Goal: Information Seeking & Learning: Learn about a topic

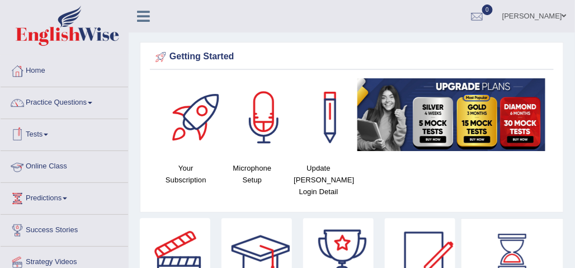
click at [50, 163] on link "Online Class" at bounding box center [64, 165] width 127 height 28
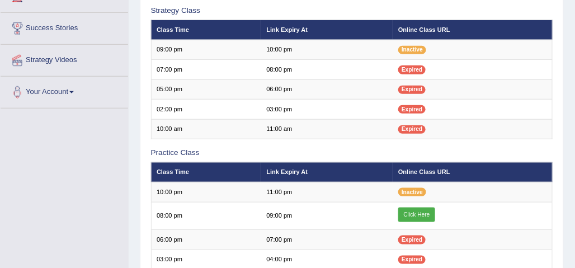
scroll to position [202, 0]
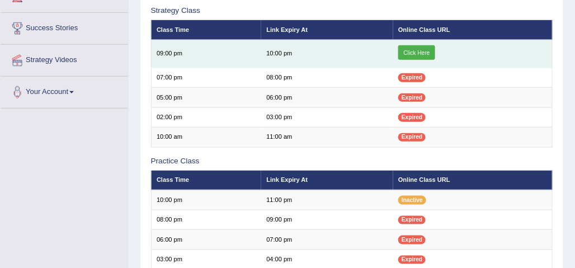
click at [412, 50] on link "Click Here" at bounding box center [416, 52] width 37 height 15
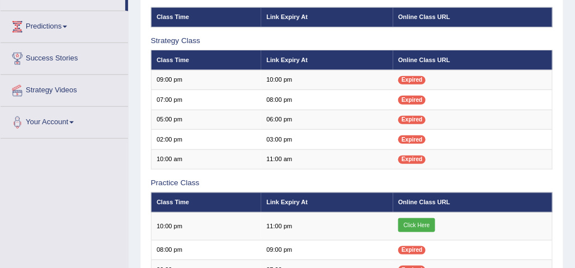
scroll to position [195, 0]
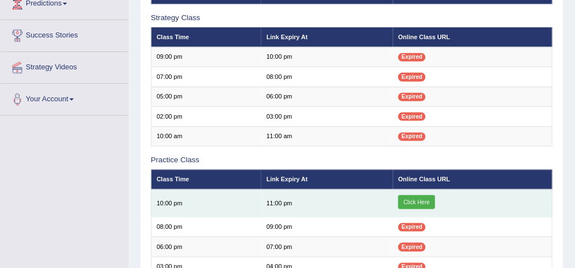
click at [419, 200] on link "Click Here" at bounding box center [416, 202] width 37 height 15
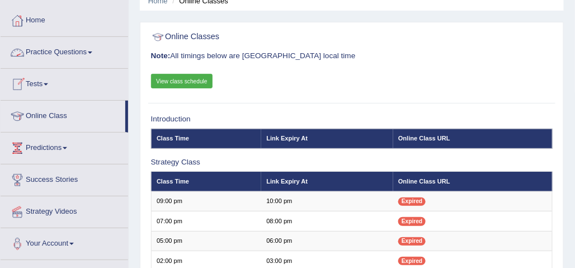
click at [89, 51] on link "Practice Questions" at bounding box center [64, 51] width 127 height 28
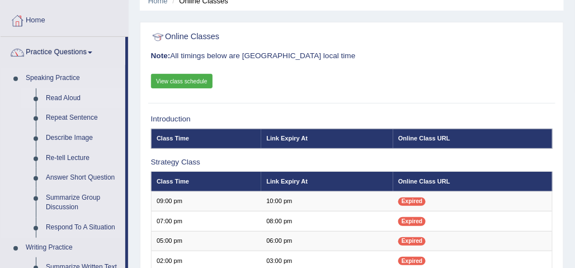
click at [64, 97] on link "Read Aloud" at bounding box center [83, 98] width 84 height 20
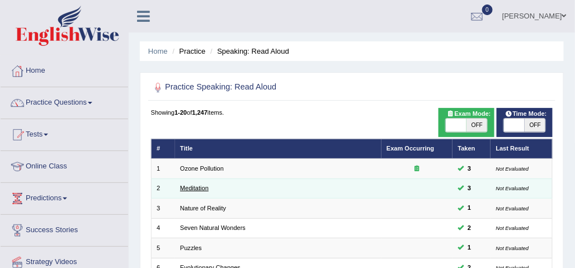
click at [196, 186] on link "Meditation" at bounding box center [194, 188] width 29 height 7
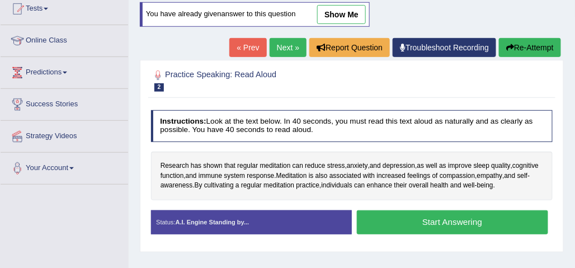
scroll to position [130, 0]
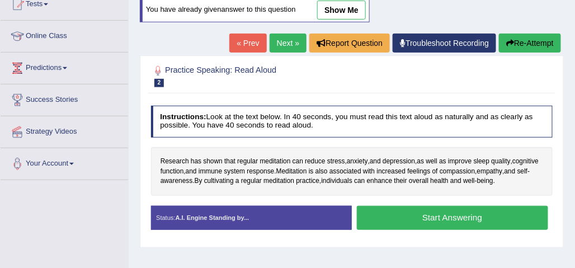
click at [433, 212] on button "Start Answering" at bounding box center [452, 218] width 191 height 24
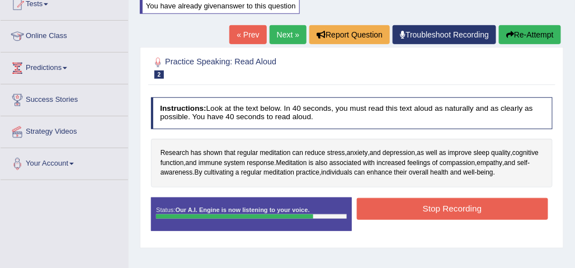
click at [443, 205] on button "Stop Recording" at bounding box center [452, 209] width 191 height 22
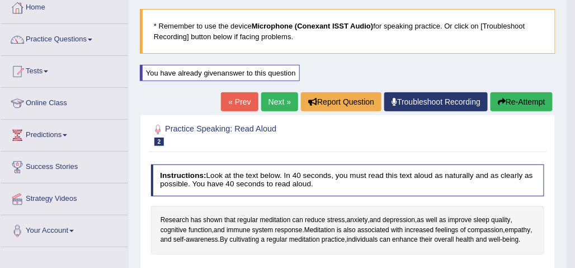
scroll to position [63, 0]
click at [271, 103] on link "Next »" at bounding box center [279, 101] width 37 height 19
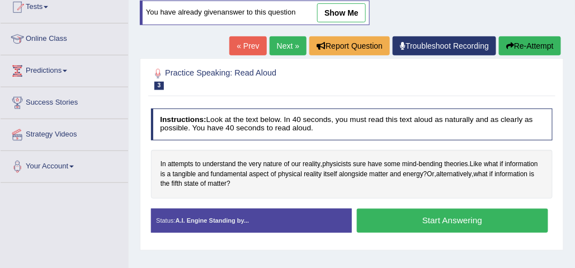
scroll to position [129, 0]
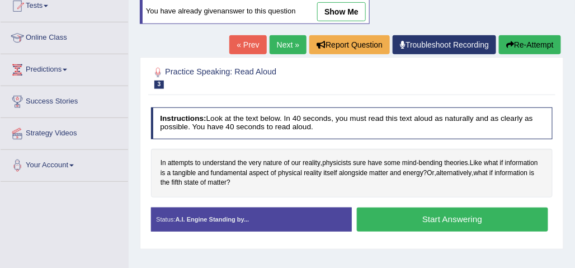
click at [285, 41] on link "Next »" at bounding box center [288, 44] width 37 height 19
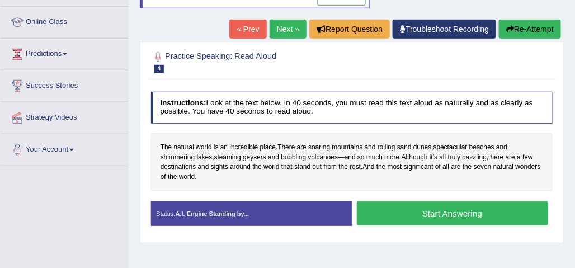
scroll to position [145, 0]
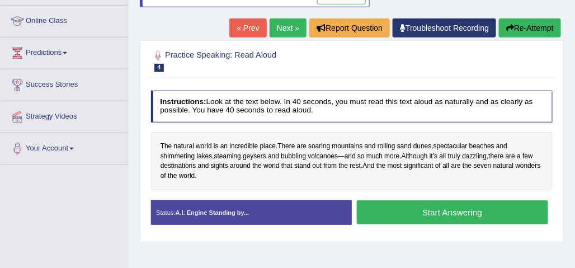
click at [475, 209] on button "Start Answering" at bounding box center [452, 212] width 191 height 24
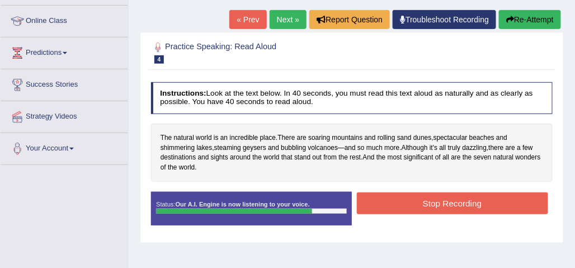
click at [468, 202] on button "Stop Recording" at bounding box center [452, 203] width 191 height 22
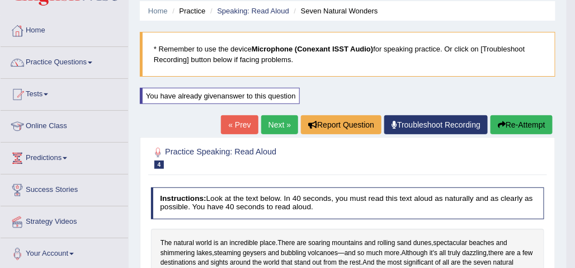
scroll to position [39, 0]
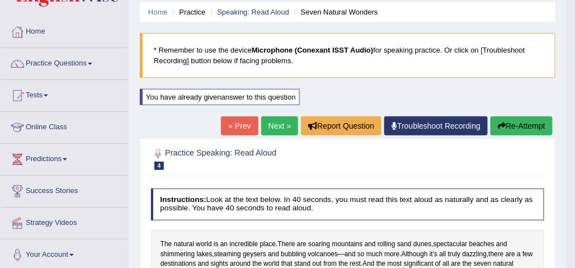
click at [92, 63] on span at bounding box center [90, 64] width 4 height 2
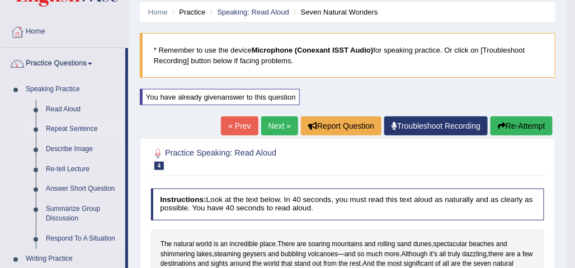
click at [93, 131] on link "Repeat Sentence" at bounding box center [83, 129] width 84 height 20
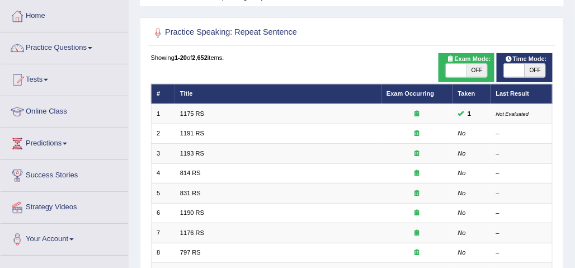
scroll to position [62, 0]
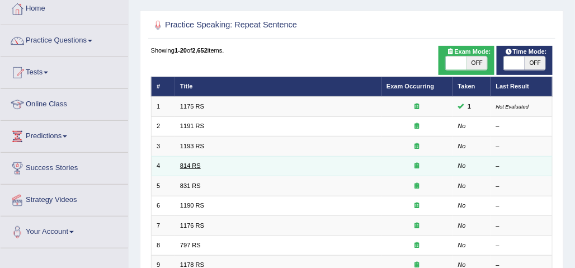
click at [197, 164] on link "814 RS" at bounding box center [190, 165] width 21 height 7
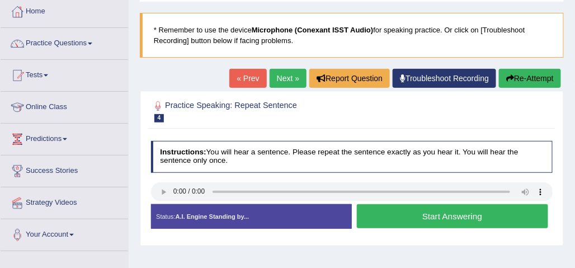
scroll to position [63, 0]
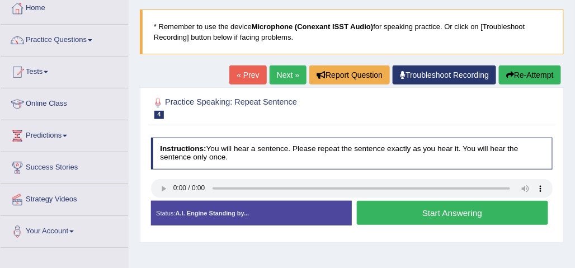
click at [452, 218] on button "Start Answering" at bounding box center [452, 213] width 191 height 24
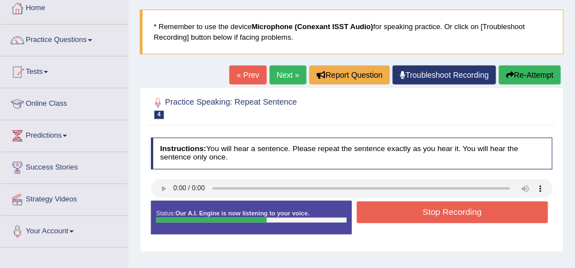
click at [460, 220] on button "Stop Recording" at bounding box center [452, 212] width 191 height 22
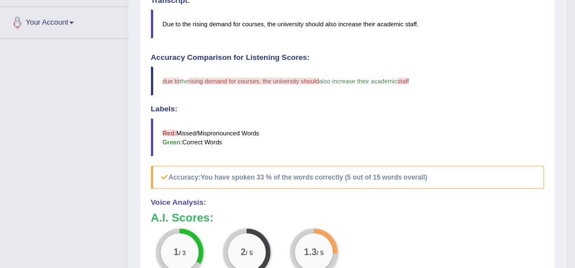
scroll to position [276, 0]
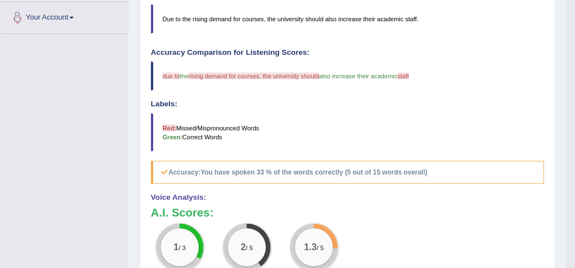
click at [555, 125] on div "Practice Speaking: Repeat Sentence 4 814 RS Instructions: You will hear a sente…" at bounding box center [347, 125] width 415 height 502
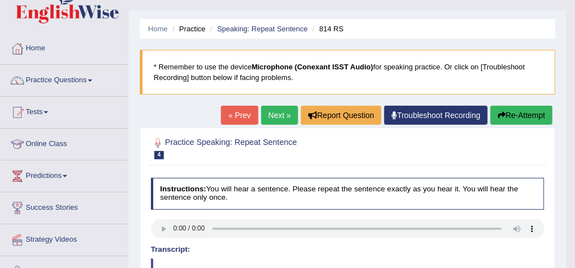
scroll to position [0, 0]
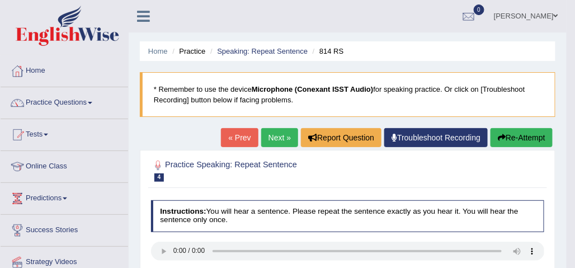
click at [92, 102] on span at bounding box center [90, 103] width 4 height 2
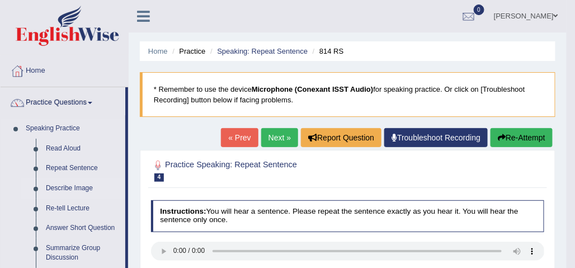
click at [82, 190] on link "Describe Image" at bounding box center [83, 188] width 84 height 20
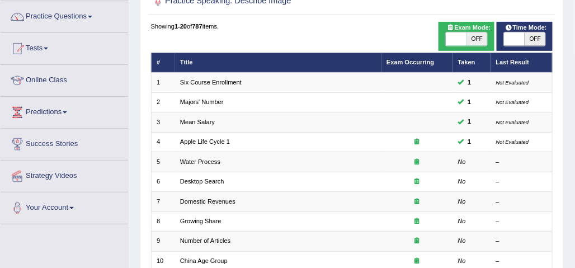
scroll to position [88, 0]
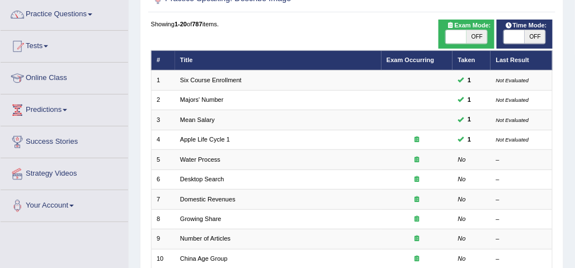
click at [214, 159] on link "Water Process" at bounding box center [200, 159] width 40 height 7
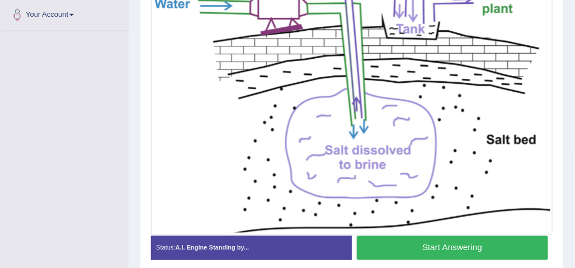
scroll to position [291, 0]
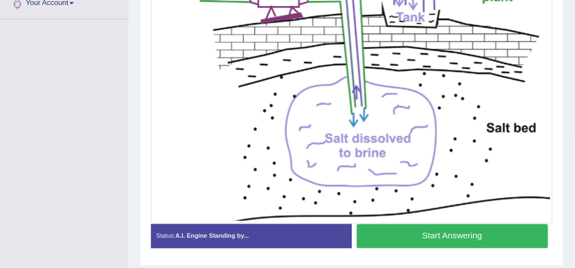
click at [482, 235] on button "Start Answering" at bounding box center [452, 236] width 191 height 24
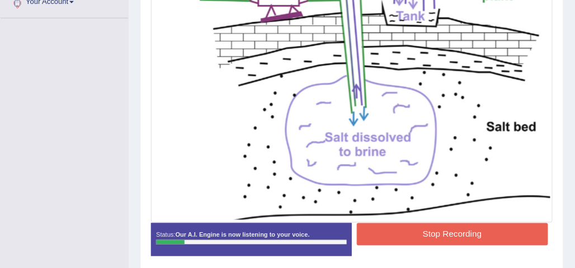
scroll to position [294, 0]
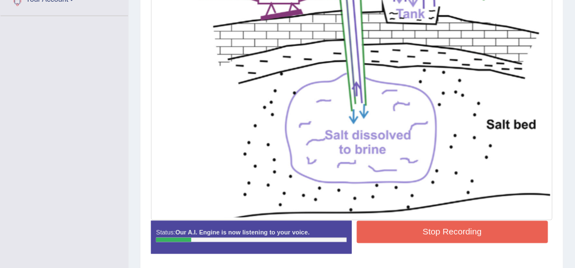
click at [544, 121] on img at bounding box center [351, 84] width 397 height 268
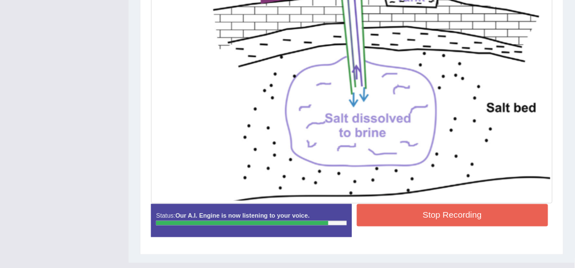
scroll to position [315, 0]
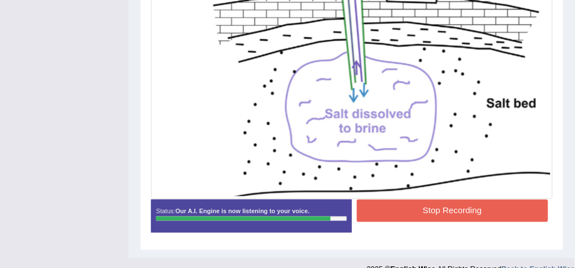
click at [497, 212] on button "Stop Recording" at bounding box center [452, 211] width 191 height 22
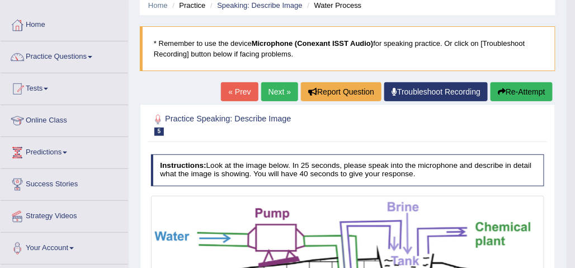
scroll to position [45, 0]
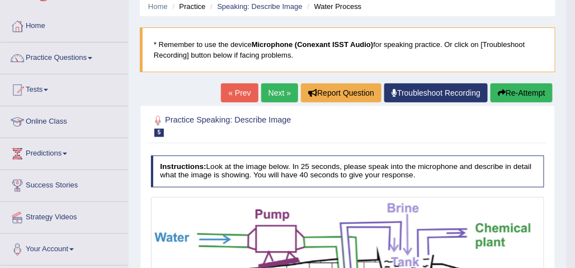
click at [92, 57] on span at bounding box center [90, 58] width 4 height 2
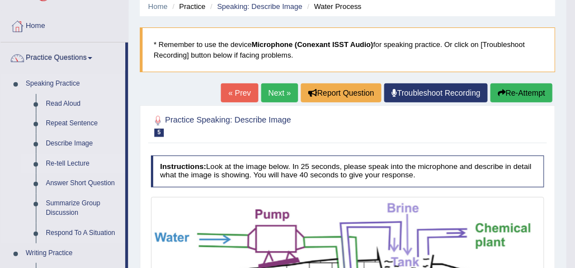
click at [73, 163] on link "Re-tell Lecture" at bounding box center [83, 164] width 84 height 20
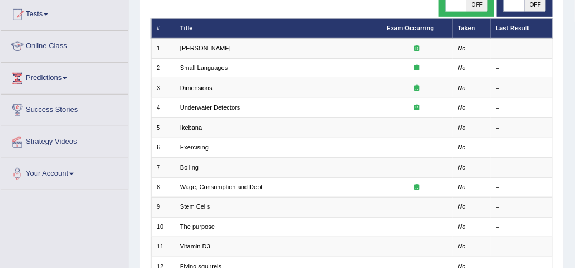
scroll to position [123, 0]
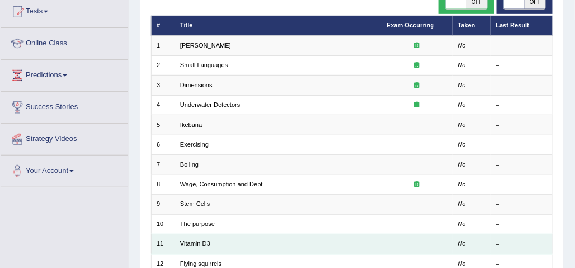
click at [413, 242] on td at bounding box center [417, 244] width 72 height 20
click at [197, 243] on link "Vitamin D3" at bounding box center [195, 243] width 30 height 7
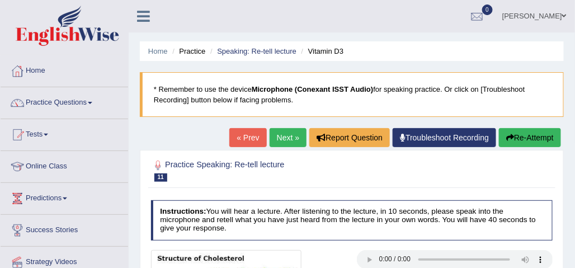
click at [254, 138] on link "« Prev" at bounding box center [247, 137] width 37 height 19
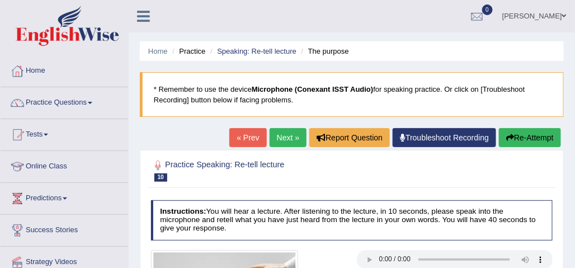
click at [249, 144] on link "« Prev" at bounding box center [247, 137] width 37 height 19
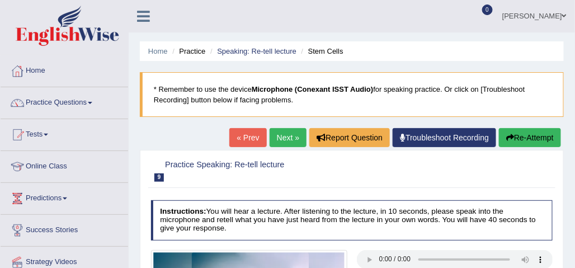
click at [247, 140] on link "« Prev" at bounding box center [247, 137] width 37 height 19
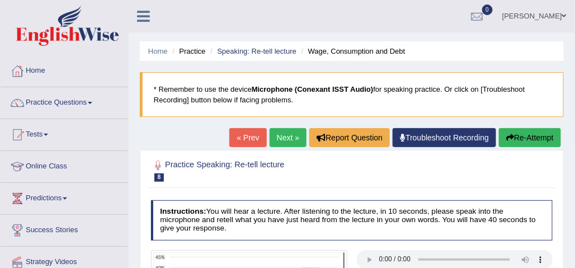
click at [92, 102] on span at bounding box center [90, 103] width 4 height 2
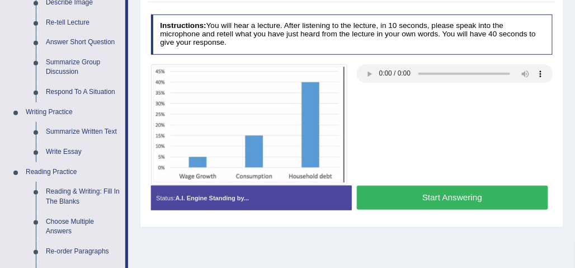
scroll to position [179, 0]
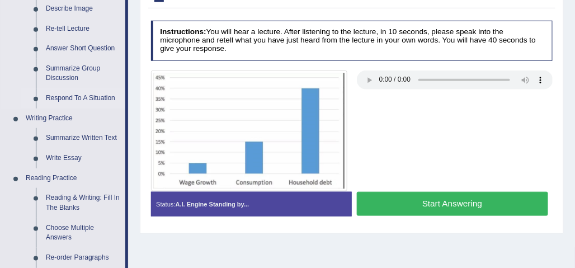
click at [97, 97] on link "Respond To A Situation" at bounding box center [83, 98] width 84 height 20
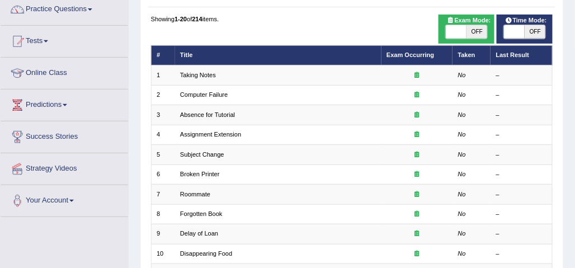
scroll to position [96, 0]
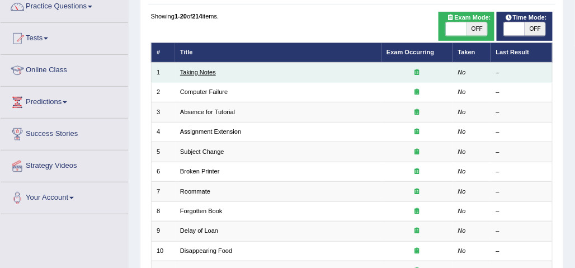
click at [211, 74] on link "Taking Notes" at bounding box center [198, 72] width 36 height 7
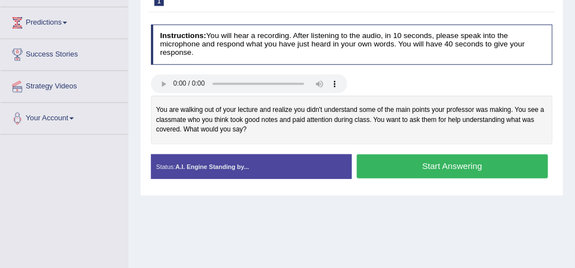
scroll to position [177, 0]
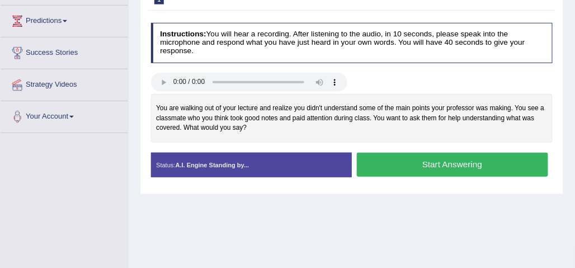
click at [445, 166] on button "Start Answering" at bounding box center [452, 165] width 191 height 24
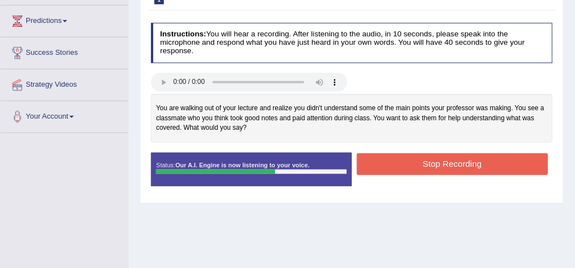
click at [453, 162] on button "Stop Recording" at bounding box center [452, 164] width 191 height 22
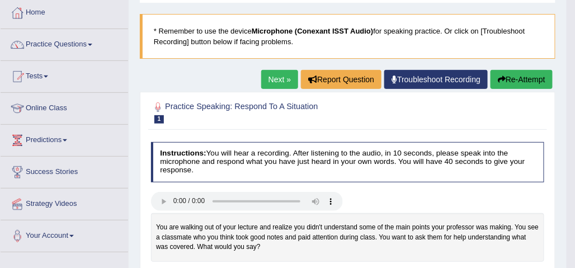
scroll to position [55, 0]
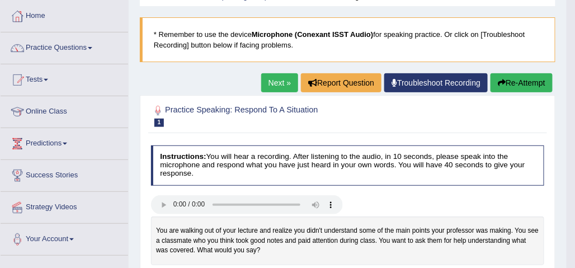
click at [277, 82] on link "Next »" at bounding box center [279, 82] width 37 height 19
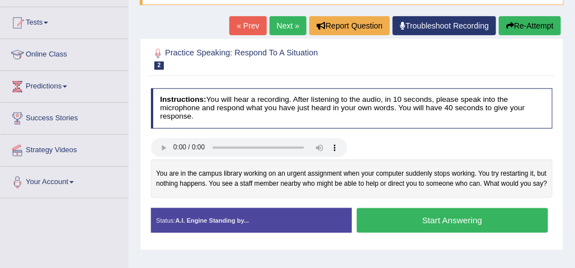
scroll to position [114, 0]
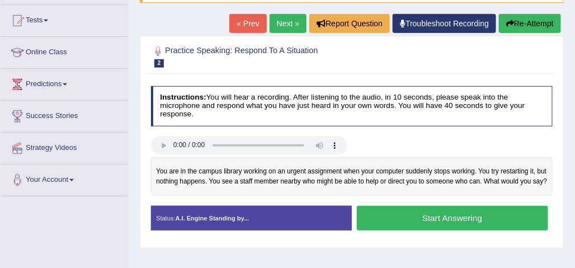
click at [452, 215] on button "Start Answering" at bounding box center [452, 218] width 191 height 24
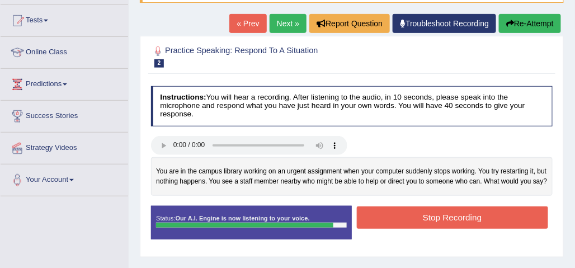
click at [472, 220] on button "Stop Recording" at bounding box center [452, 217] width 191 height 22
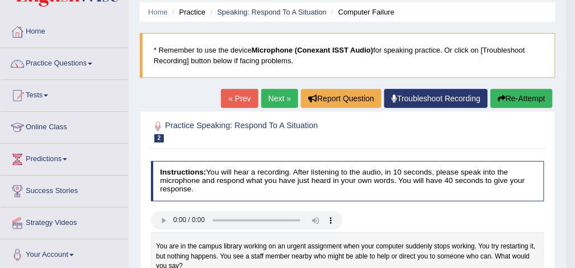
scroll to position [0, 0]
